Goal: Submit feedback/report problem

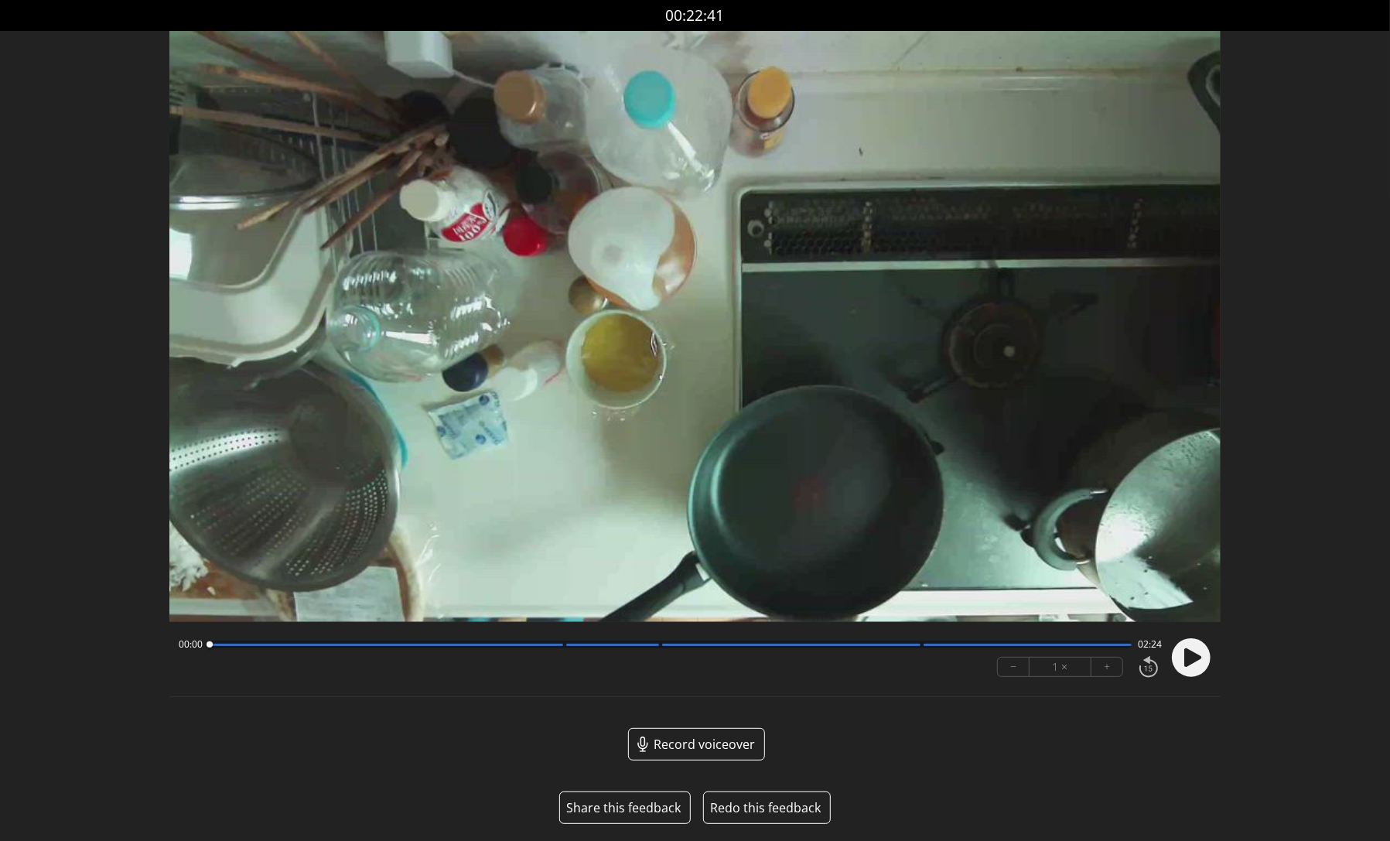
click at [636, 809] on button "Share this feedback" at bounding box center [623, 807] width 115 height 19
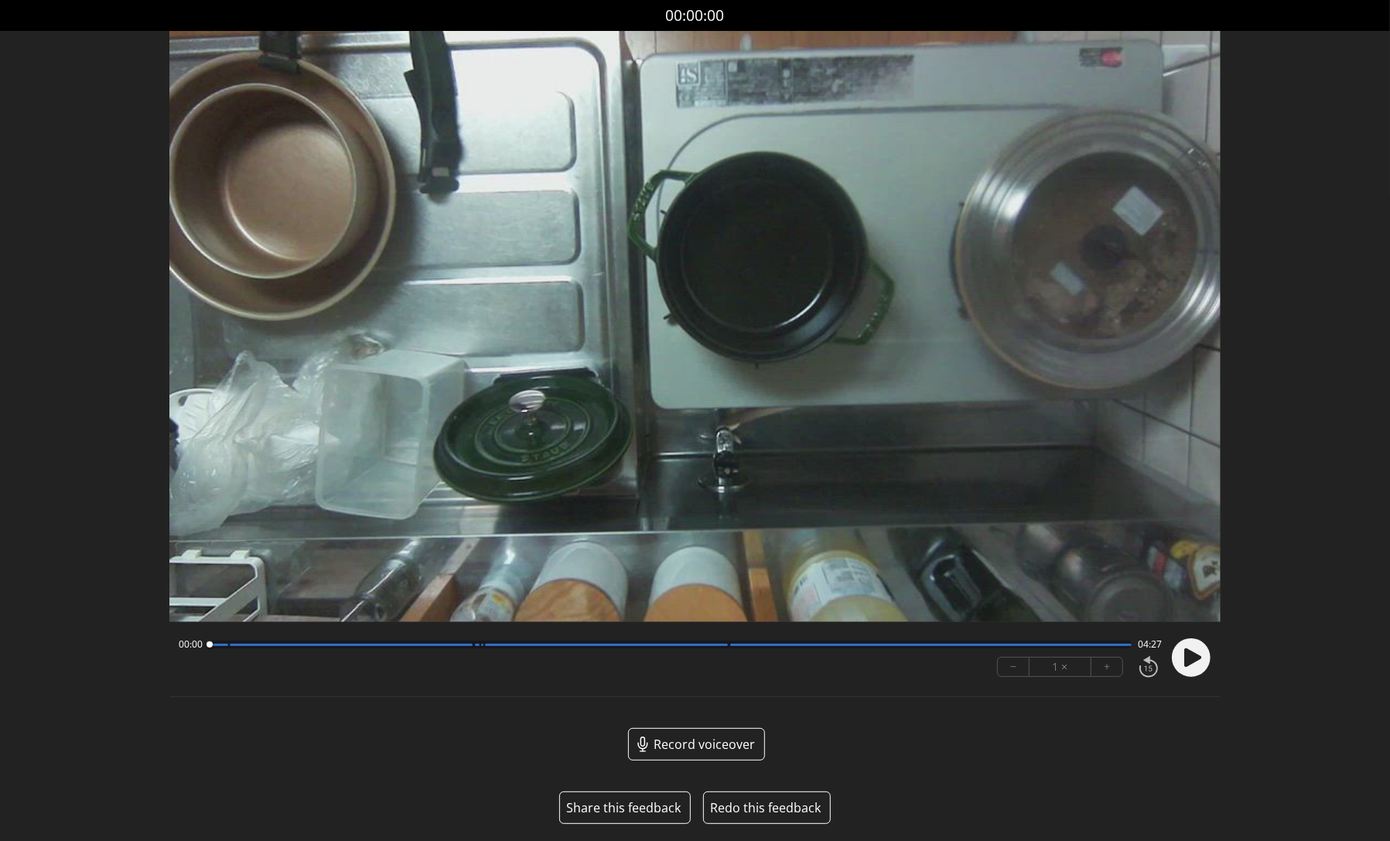
click at [632, 815] on button "Share this feedback" at bounding box center [623, 807] width 115 height 19
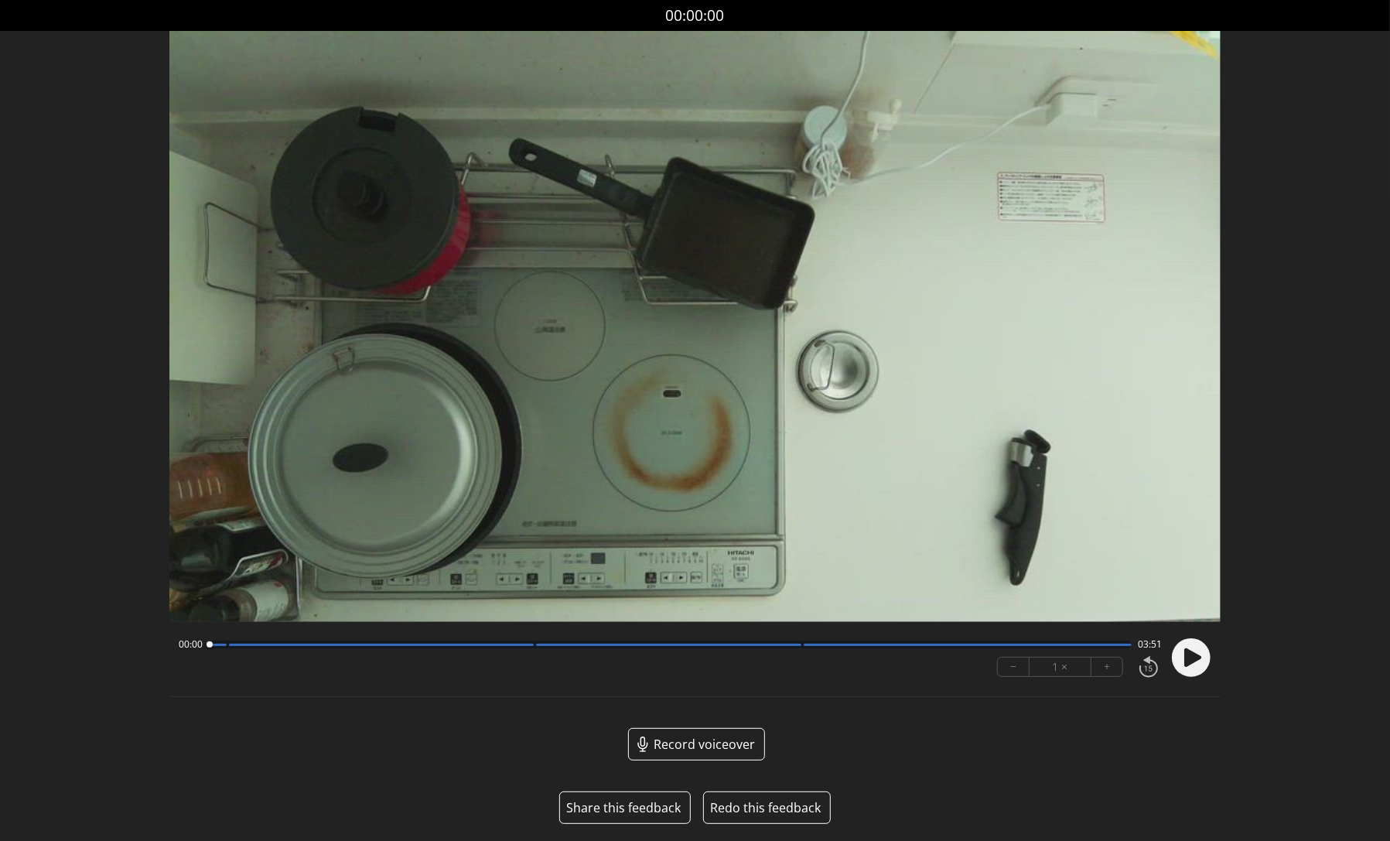
click at [626, 807] on button "Share this feedback" at bounding box center [623, 807] width 115 height 19
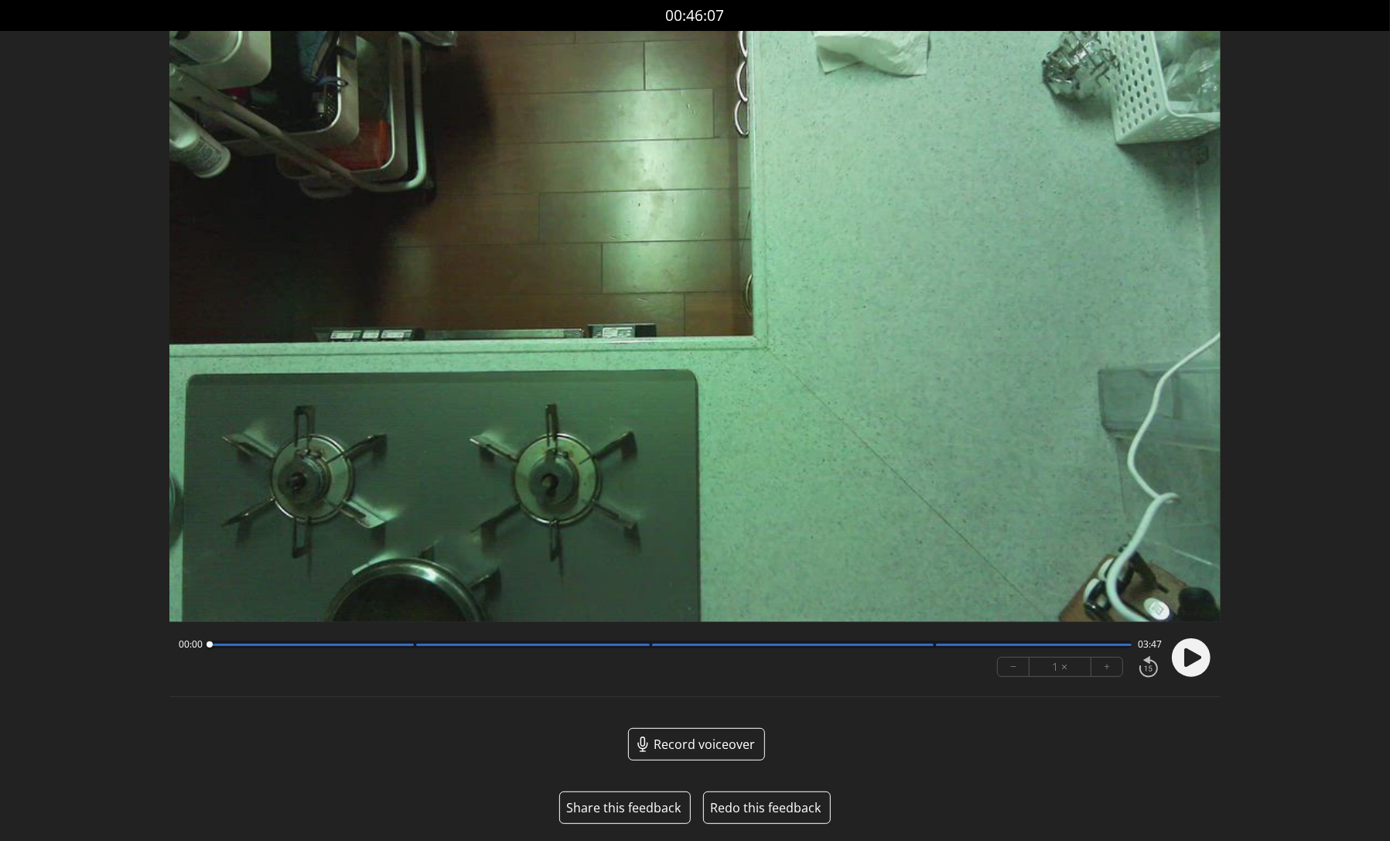
click at [638, 805] on button "Share this feedback" at bounding box center [623, 807] width 115 height 19
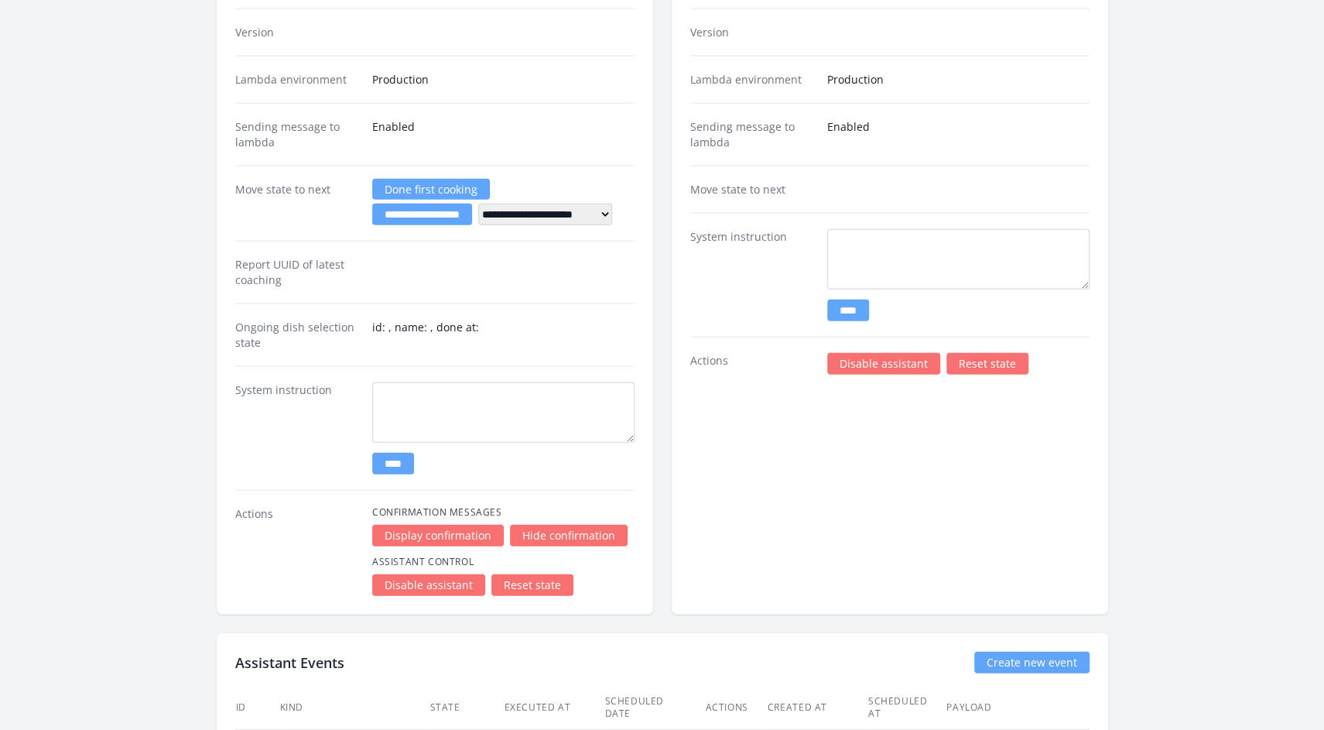
scroll to position [2380, 0]
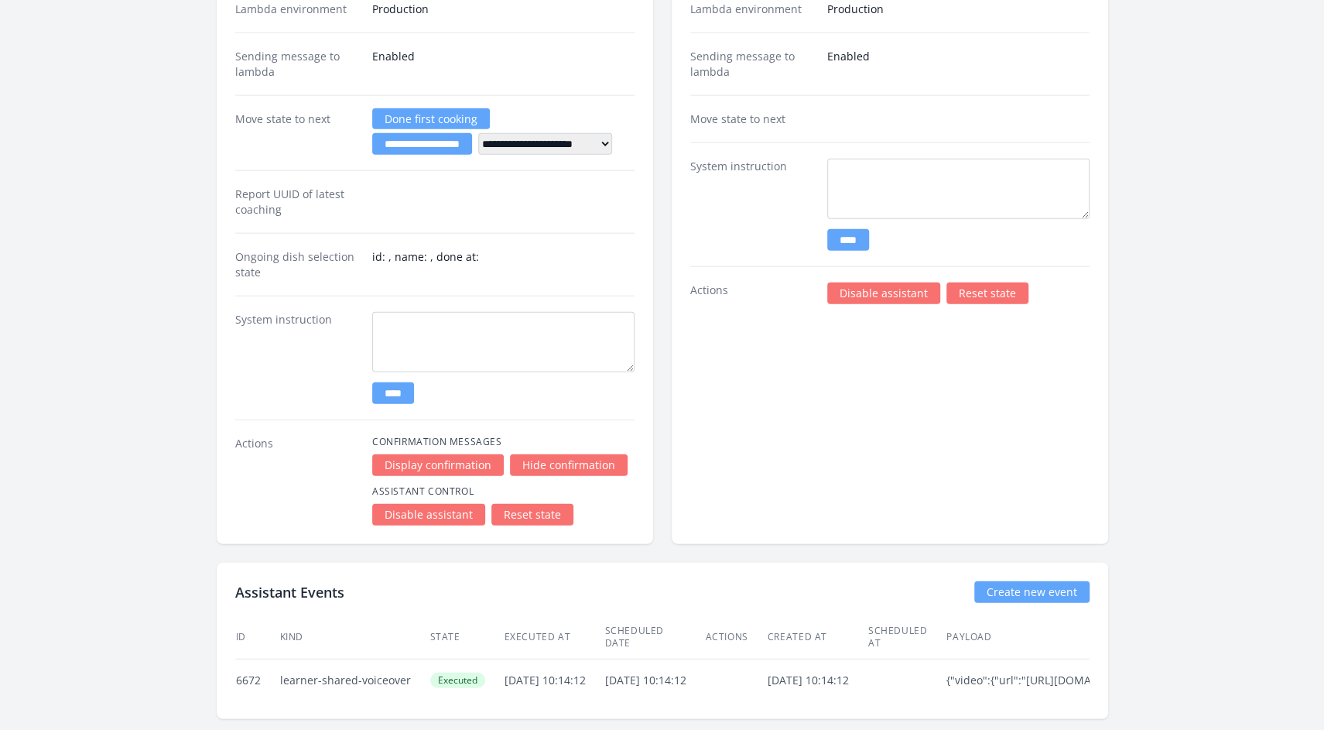
click at [881, 283] on link "Disable assistant" at bounding box center [883, 293] width 113 height 22
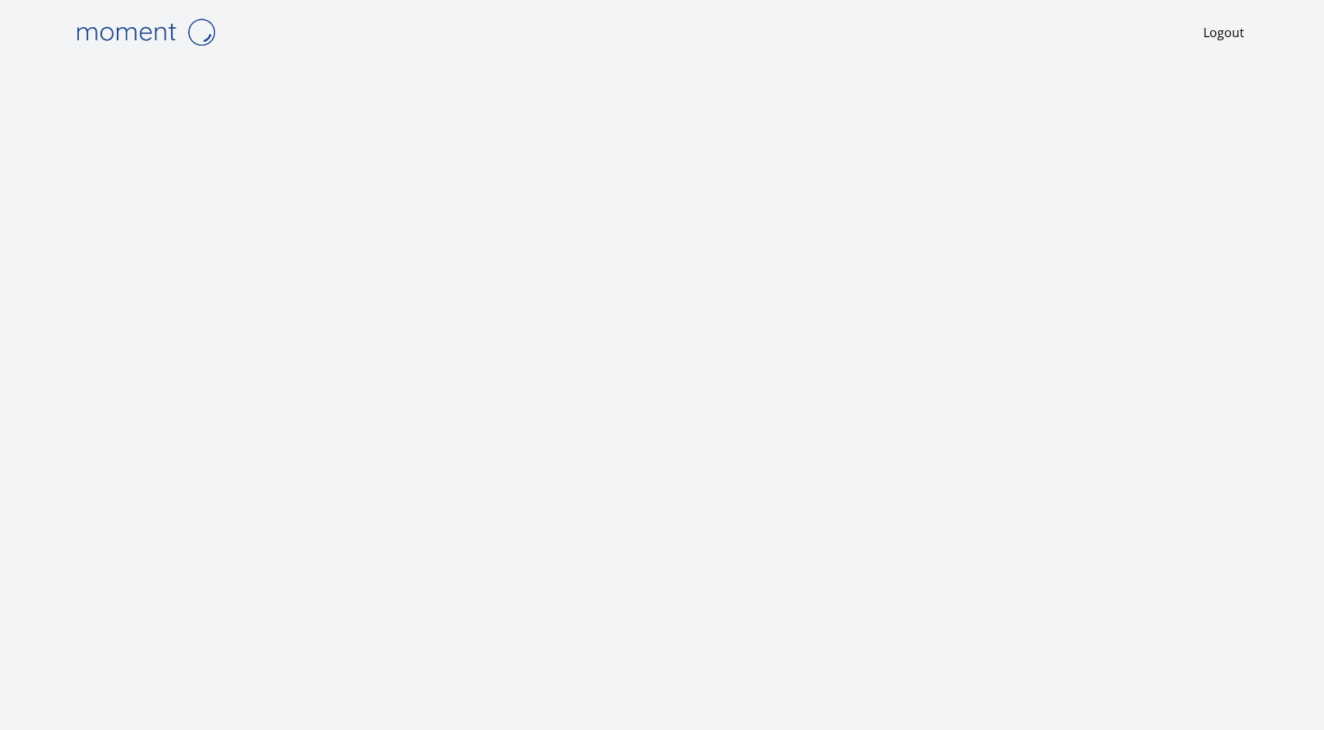
click at [121, 33] on img at bounding box center [145, 31] width 155 height 39
